Goal: Task Accomplishment & Management: Use online tool/utility

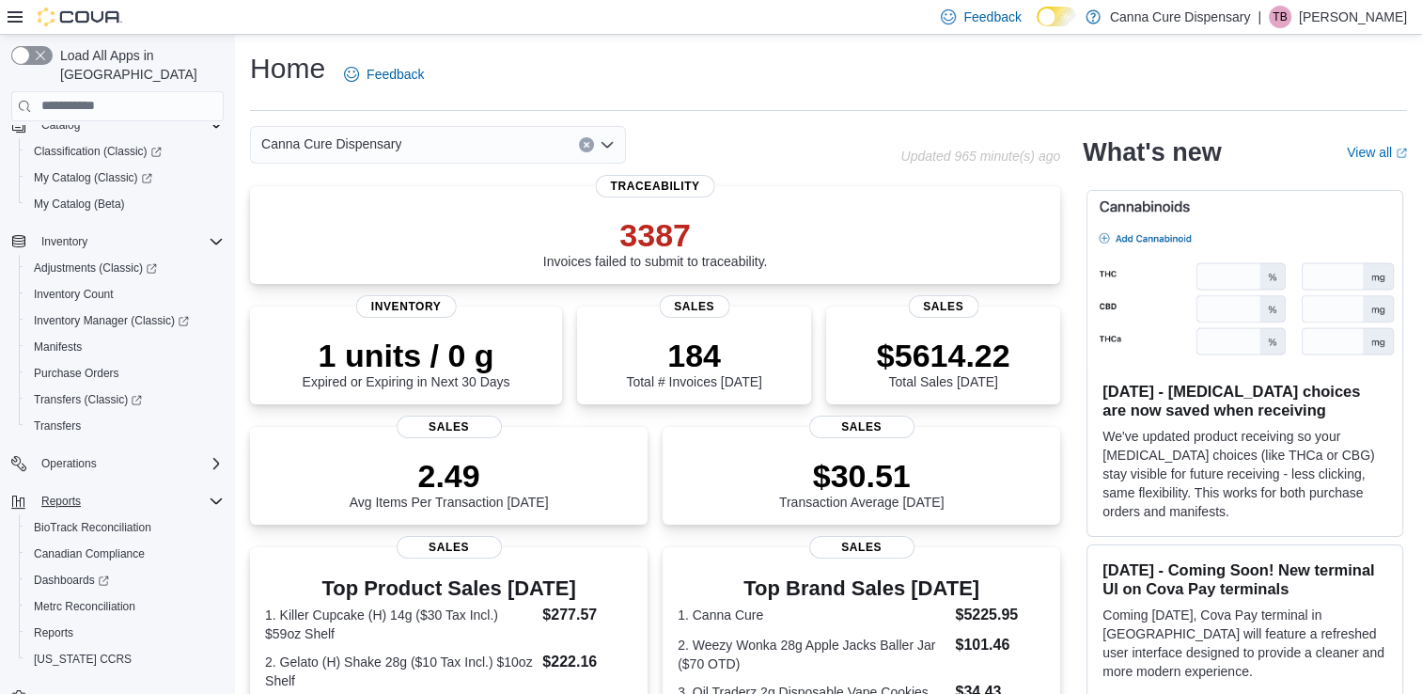
scroll to position [137, 0]
click at [39, 623] on span "Reports" at bounding box center [53, 630] width 39 height 15
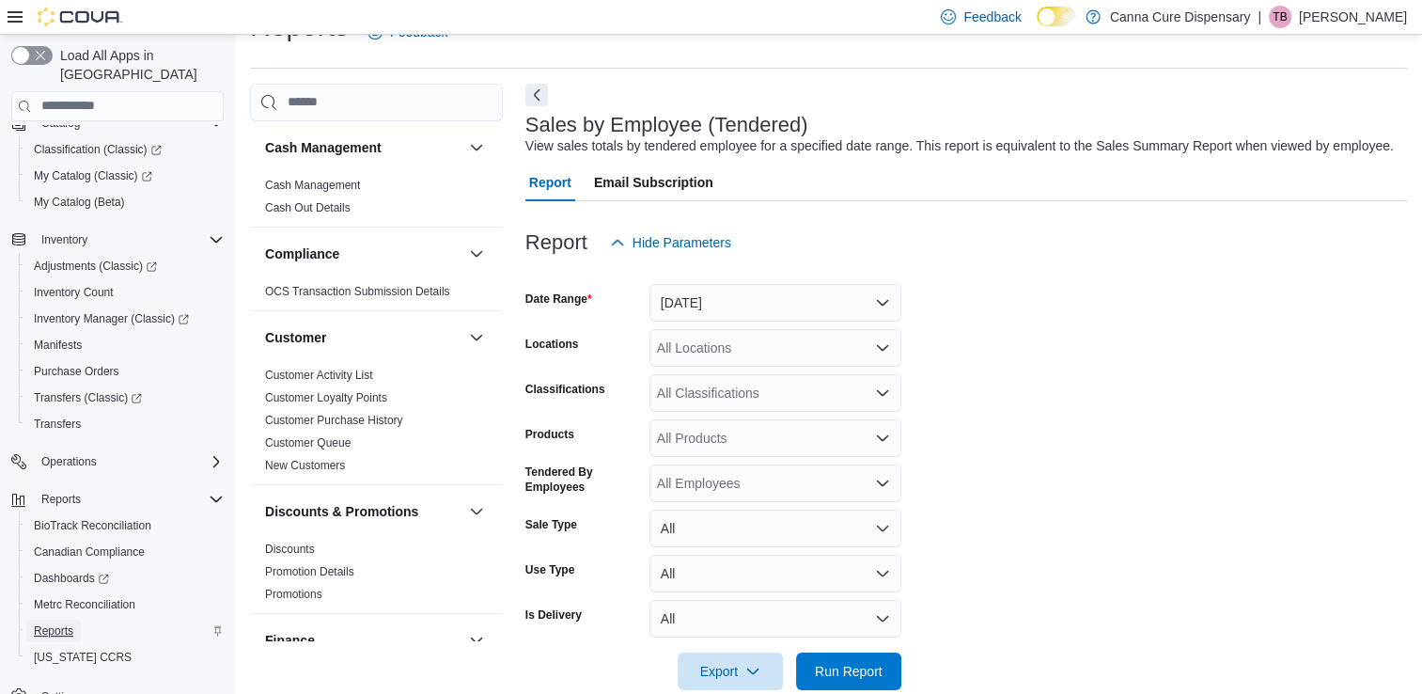
scroll to position [43, 0]
click at [776, 349] on div "All Locations" at bounding box center [776, 347] width 252 height 38
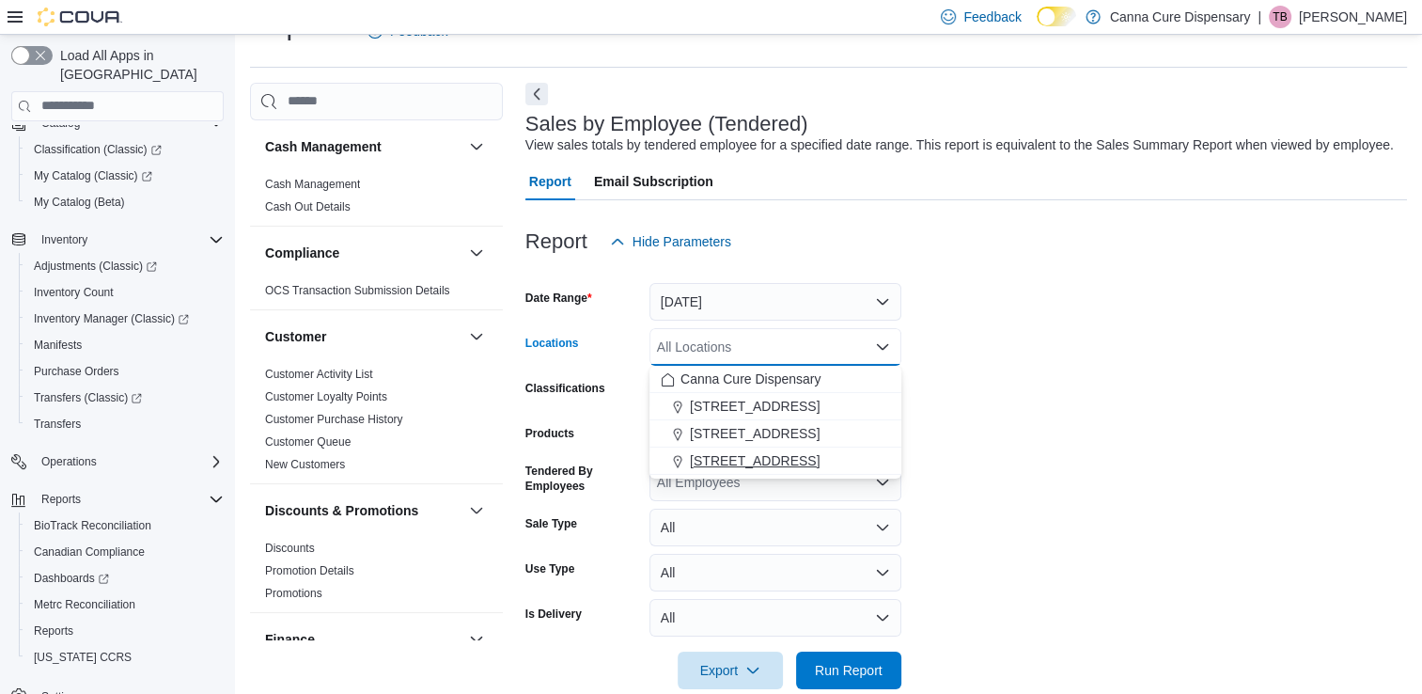
click at [786, 457] on span "[STREET_ADDRESS]" at bounding box center [755, 460] width 130 height 19
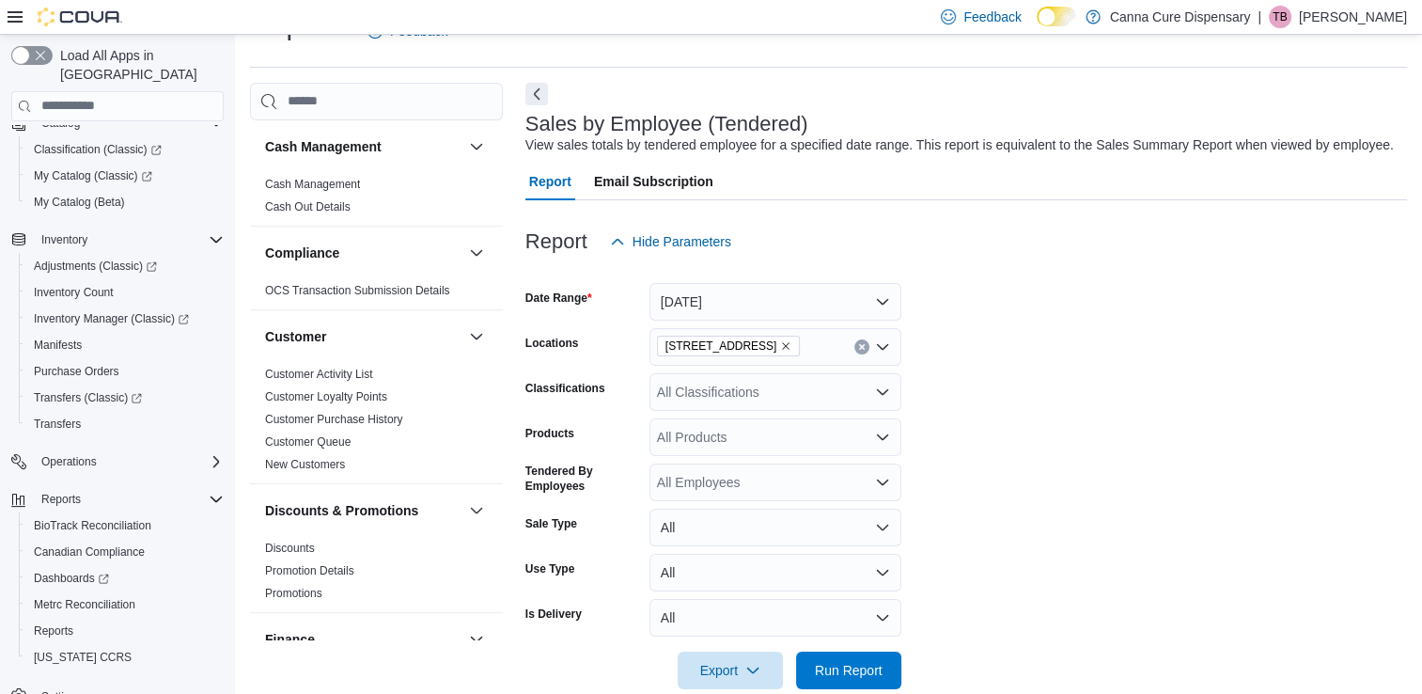
click at [1106, 314] on form "Date Range [DATE] Locations 1919-B NW Cache Rd Classifications All Classificati…" at bounding box center [967, 474] width 882 height 429
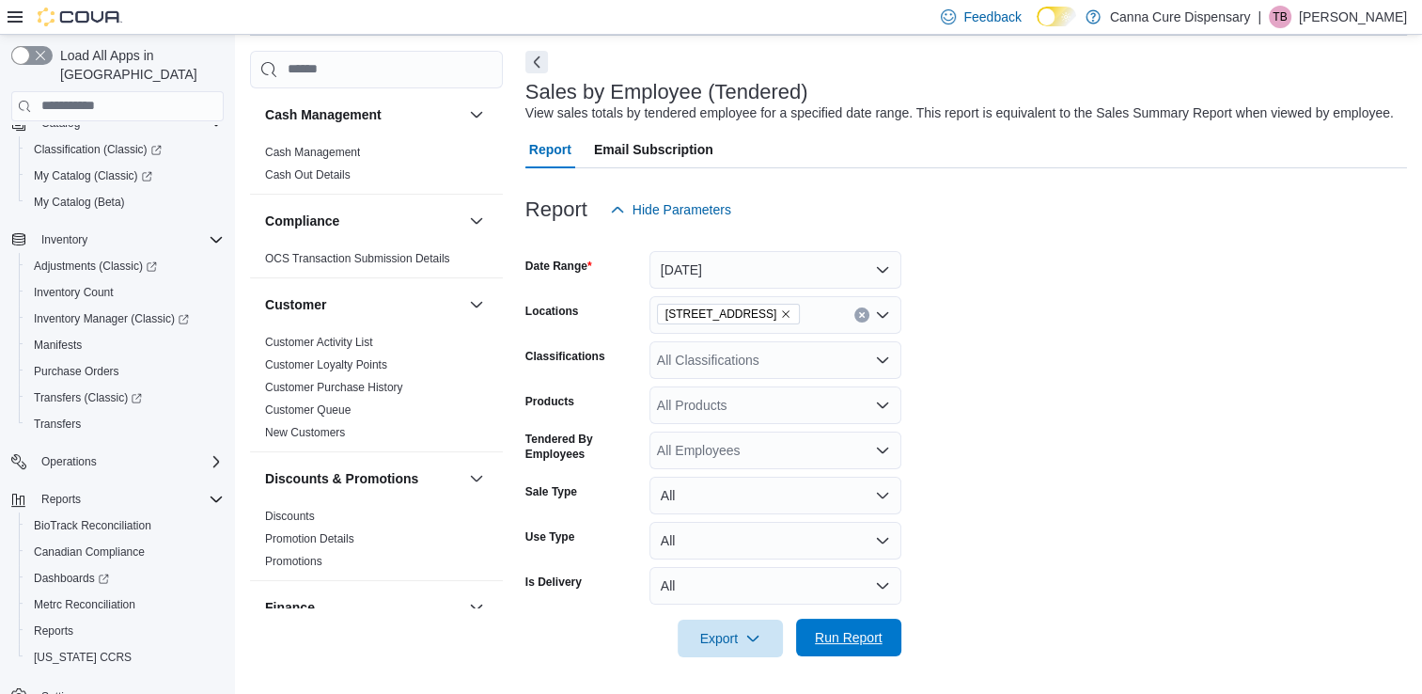
click at [864, 640] on span "Run Report" at bounding box center [849, 637] width 68 height 19
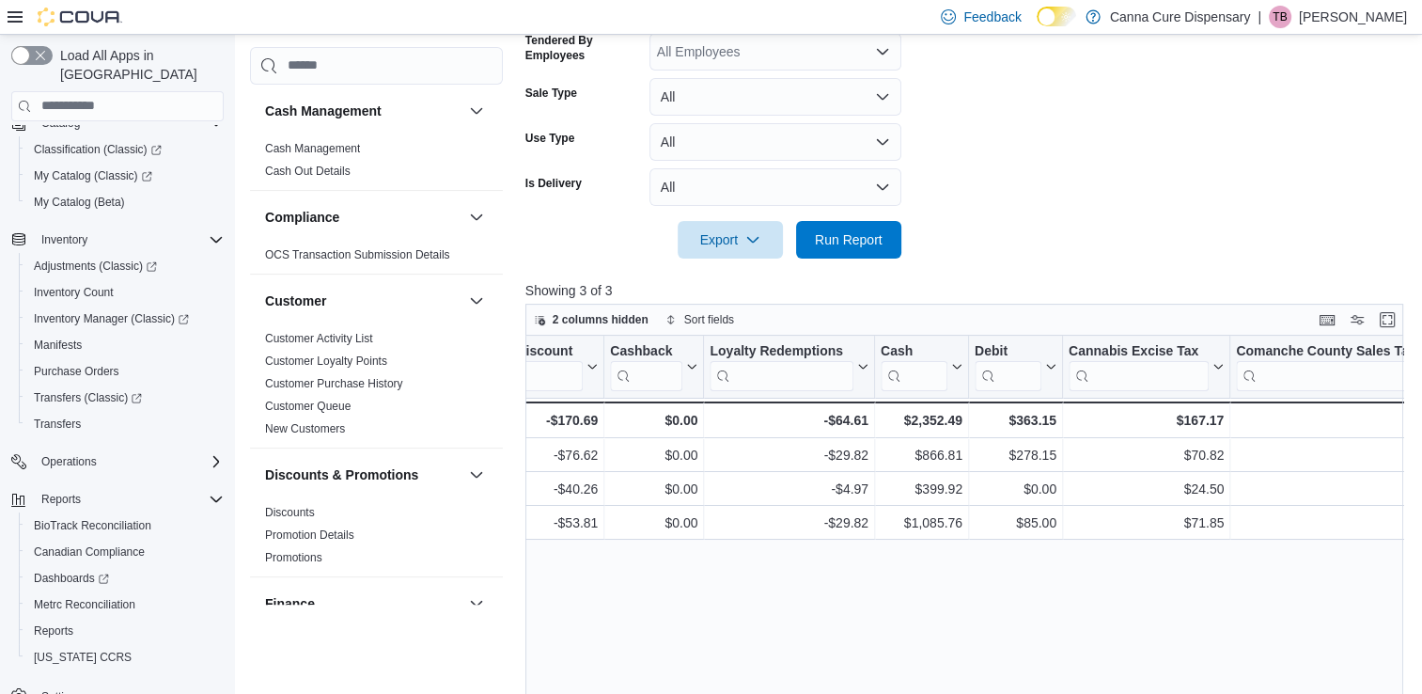
scroll to position [484, 0]
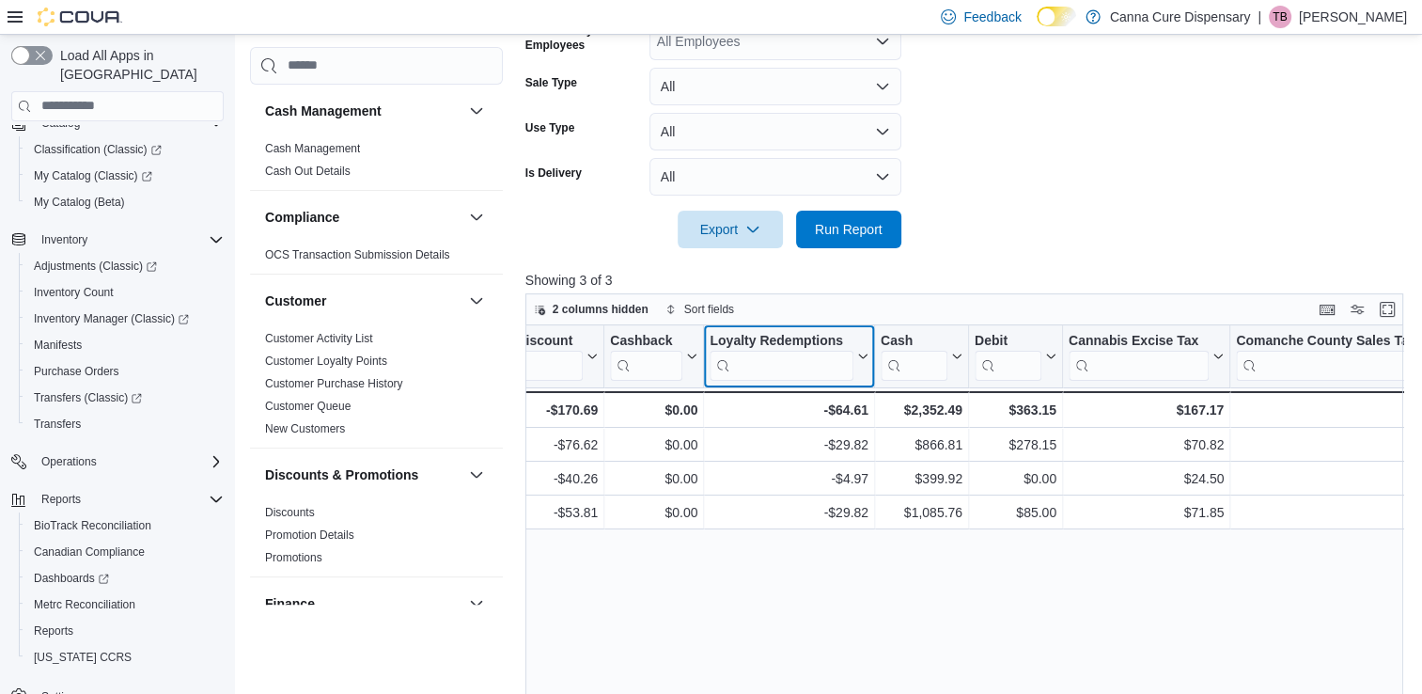
click at [802, 325] on div "Loyalty Redemptions Click to view column header actions" at bounding box center [789, 356] width 171 height 63
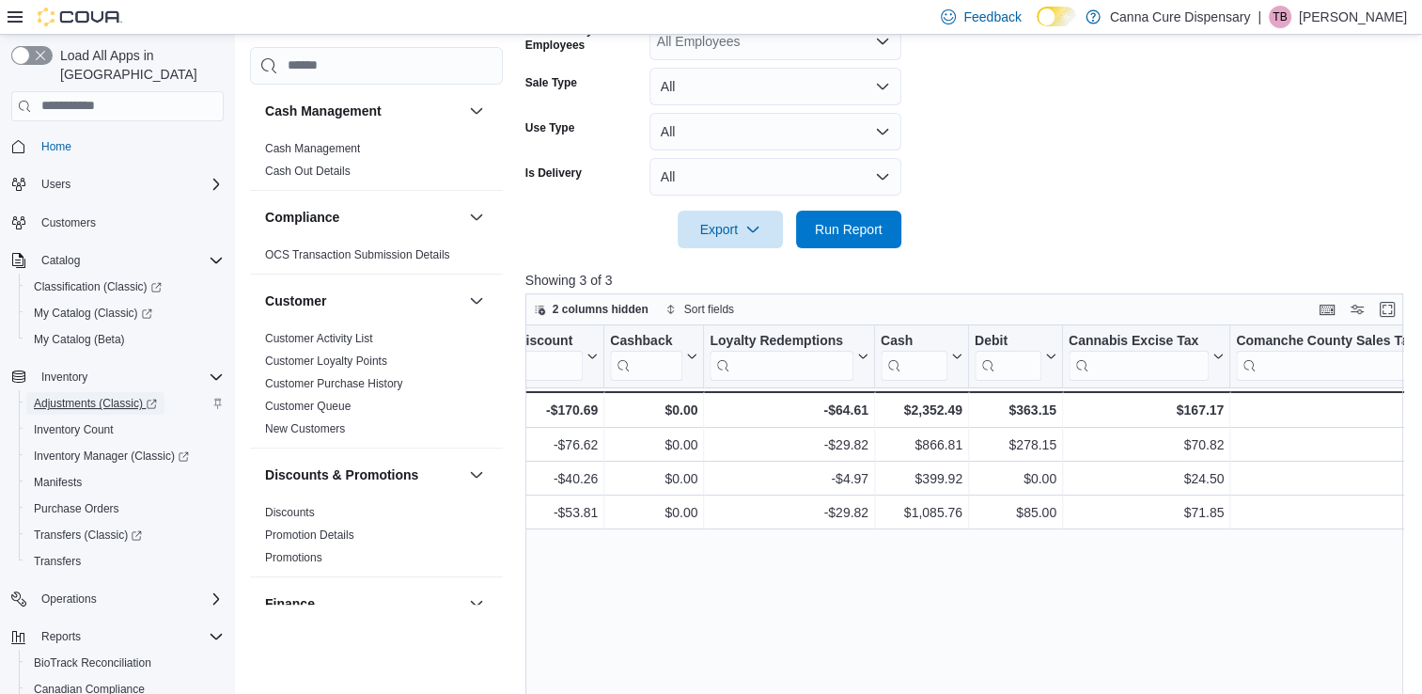
click at [86, 396] on span "Adjustments (Classic)" at bounding box center [95, 403] width 123 height 15
